Goal: Navigation & Orientation: Find specific page/section

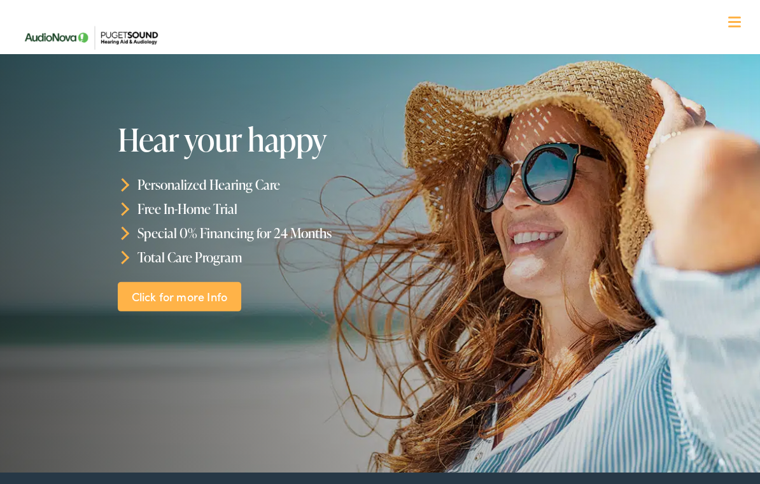
click at [733, 20] on div at bounding box center [734, 23] width 13 height 13
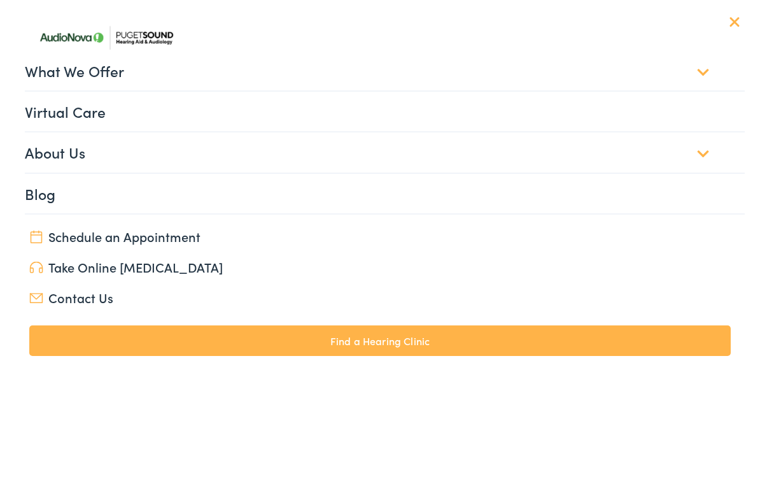
click at [43, 160] on link "About Us" at bounding box center [385, 151] width 720 height 39
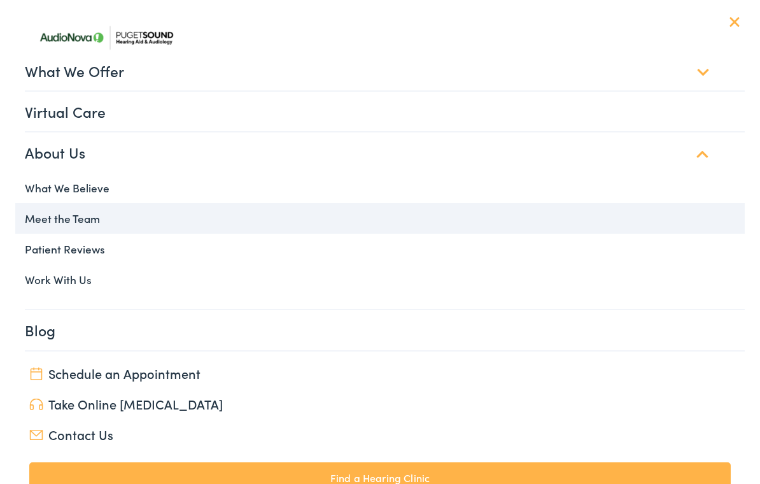
click at [45, 215] on link "Meet the Team" at bounding box center [379, 218] width 729 height 31
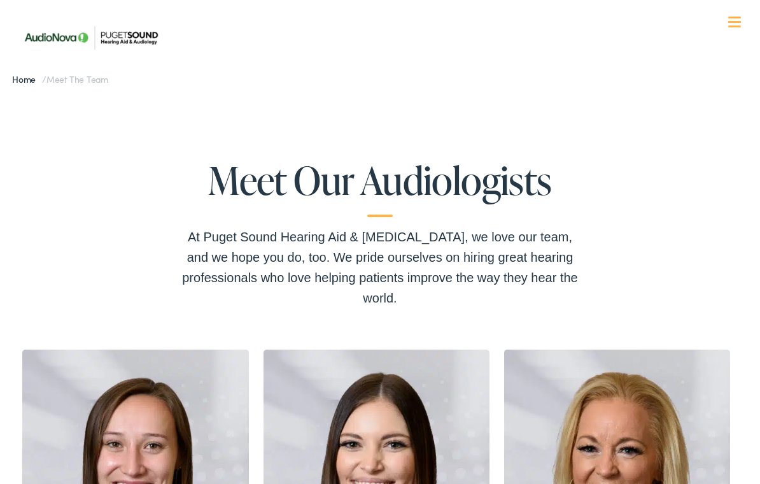
click at [13, 83] on link "Home" at bounding box center [27, 79] width 30 height 13
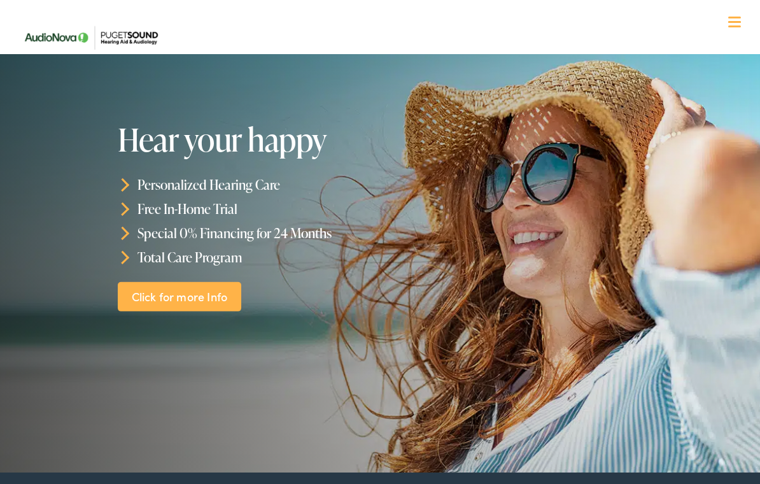
click at [735, 22] on span at bounding box center [734, 22] width 13 height 2
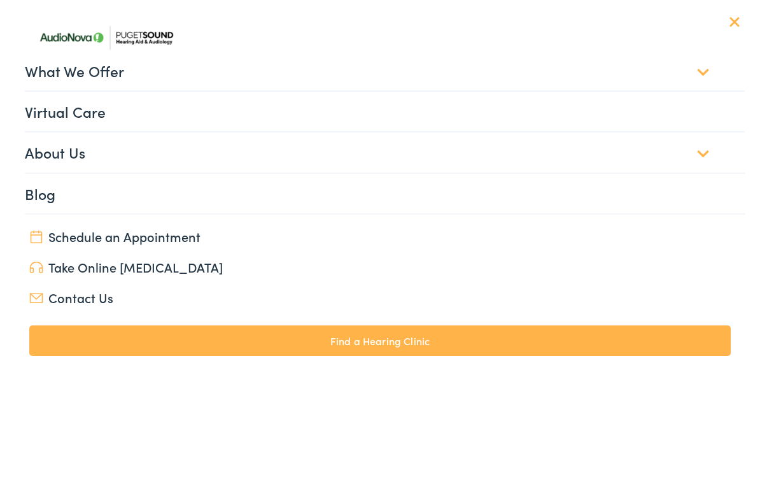
click at [132, 351] on link "Find a Hearing Clinic" at bounding box center [379, 340] width 701 height 31
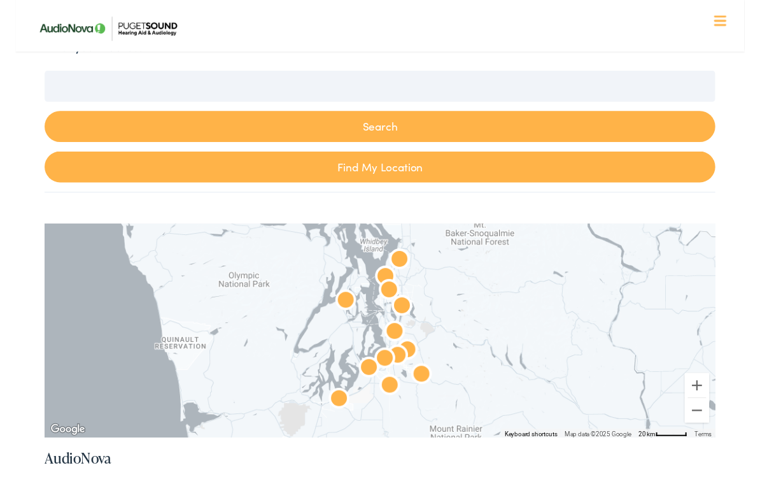
scroll to position [356, 0]
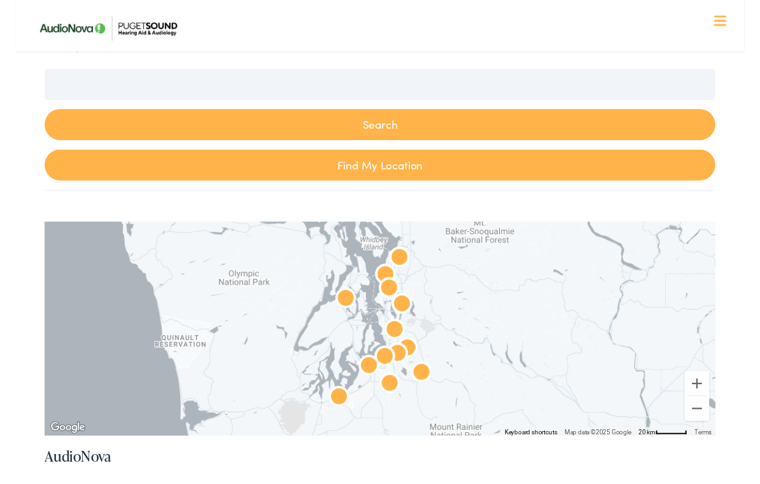
click at [166, 156] on link "Find My Location" at bounding box center [381, 172] width 700 height 32
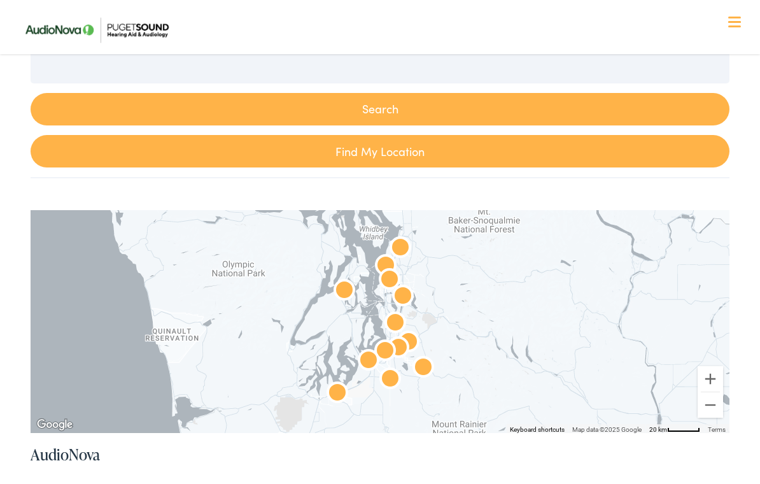
type input "Bothell, [US_STATE]"
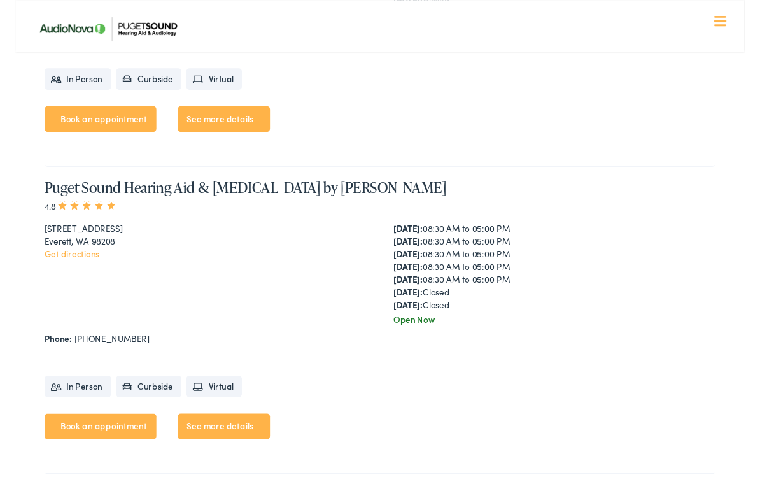
scroll to position [1921, 0]
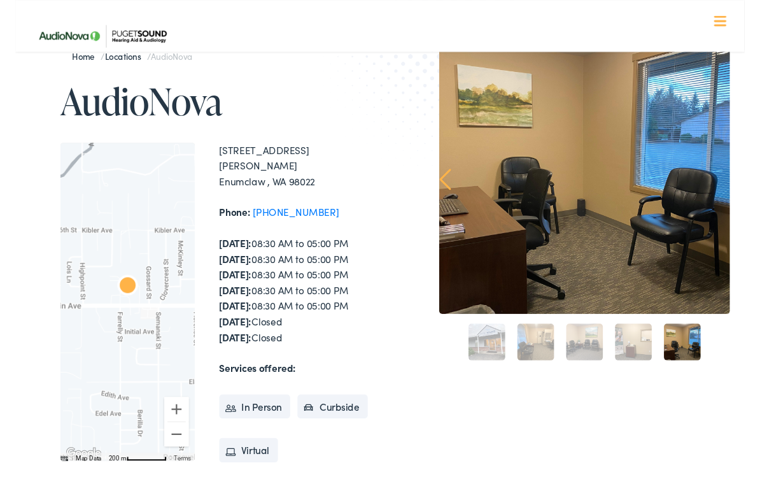
scroll to position [36, 0]
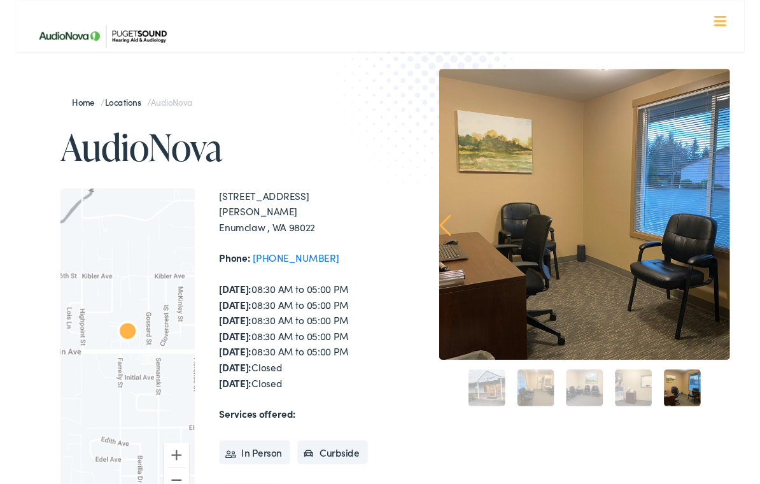
click at [736, 24] on div at bounding box center [734, 23] width 13 height 13
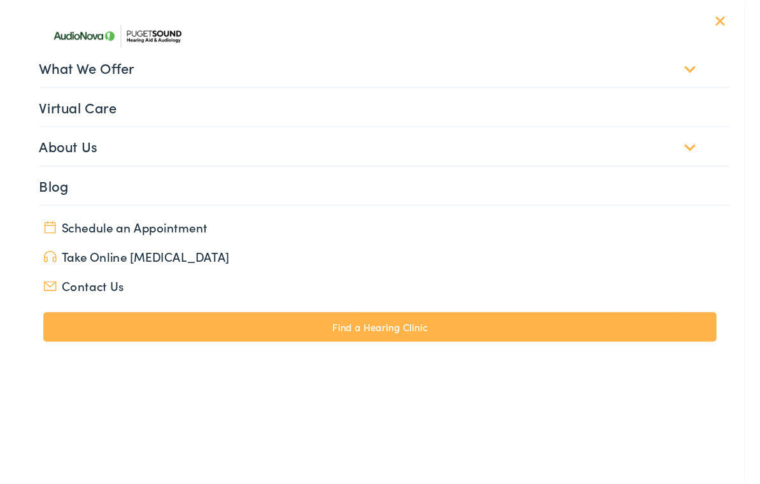
click at [41, 74] on link "What We Offer" at bounding box center [385, 70] width 720 height 39
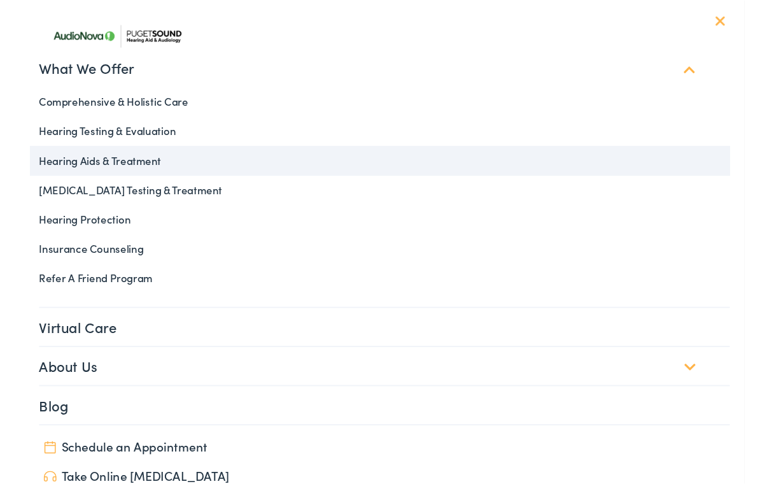
click at [44, 173] on link "Hearing Aids & Treatment" at bounding box center [379, 167] width 729 height 31
